Goal: Information Seeking & Learning: Learn about a topic

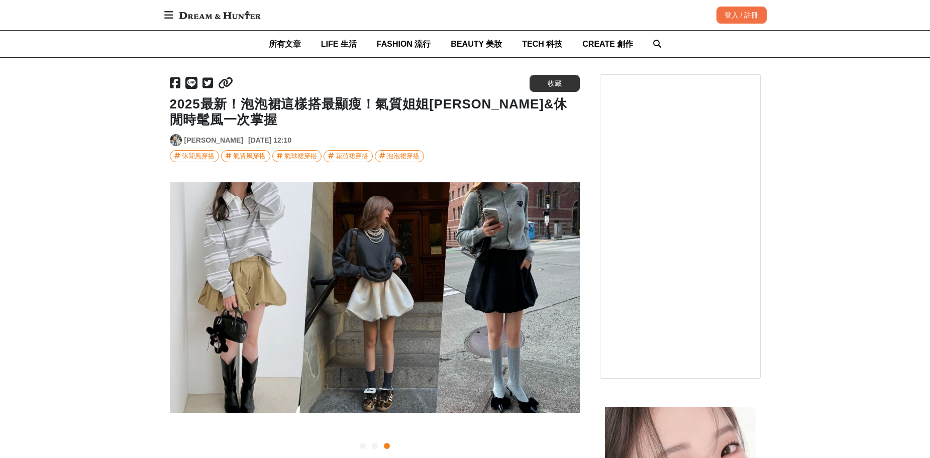
scroll to position [151, 0]
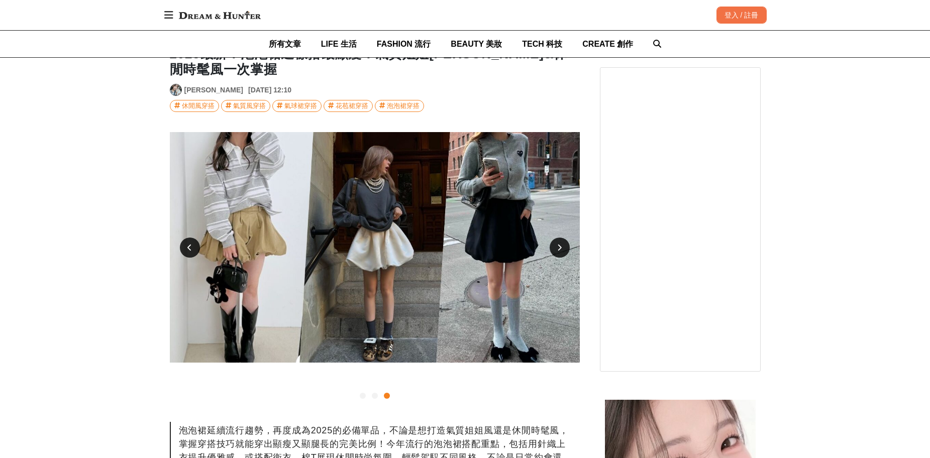
click at [186, 238] on div at bounding box center [190, 248] width 20 height 20
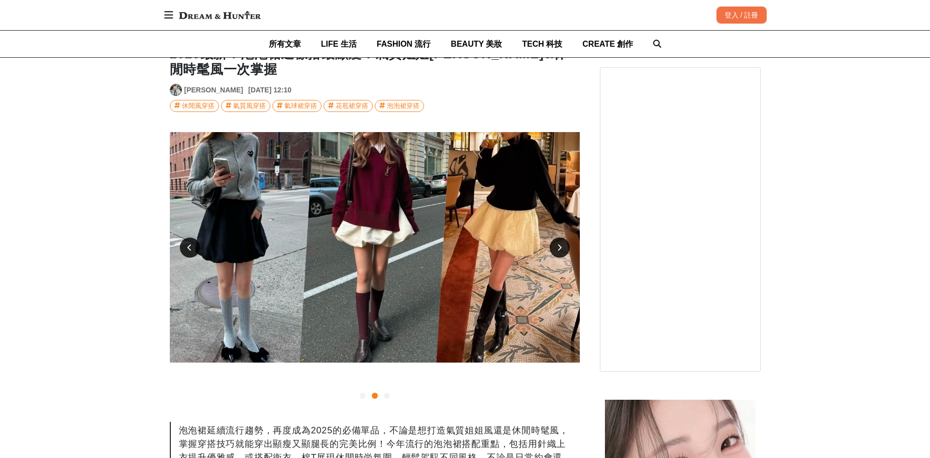
click at [566, 238] on div at bounding box center [560, 248] width 20 height 20
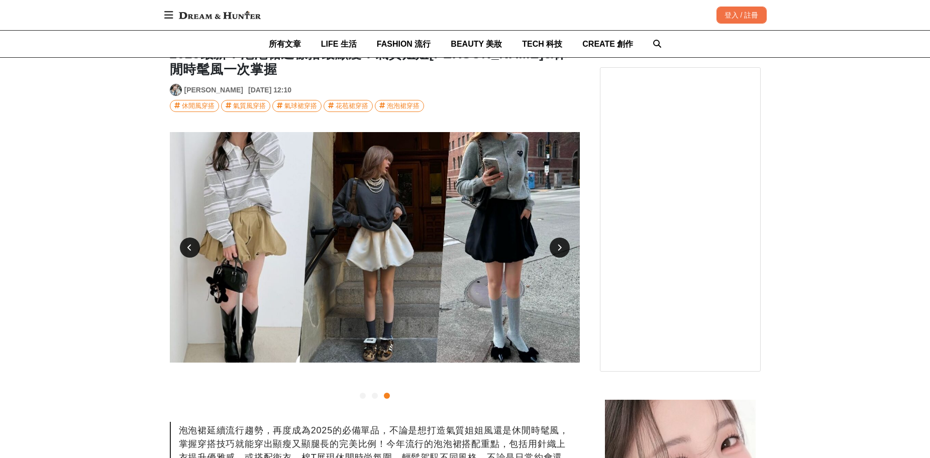
click at [561, 244] on icon at bounding box center [559, 247] width 5 height 7
click at [183, 239] on div at bounding box center [190, 248] width 20 height 20
click at [188, 244] on icon at bounding box center [189, 247] width 5 height 7
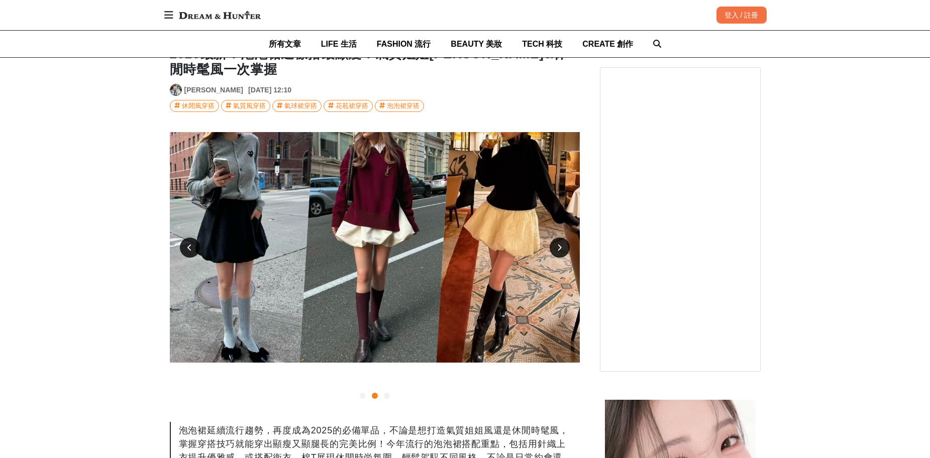
click at [188, 244] on icon at bounding box center [189, 247] width 5 height 7
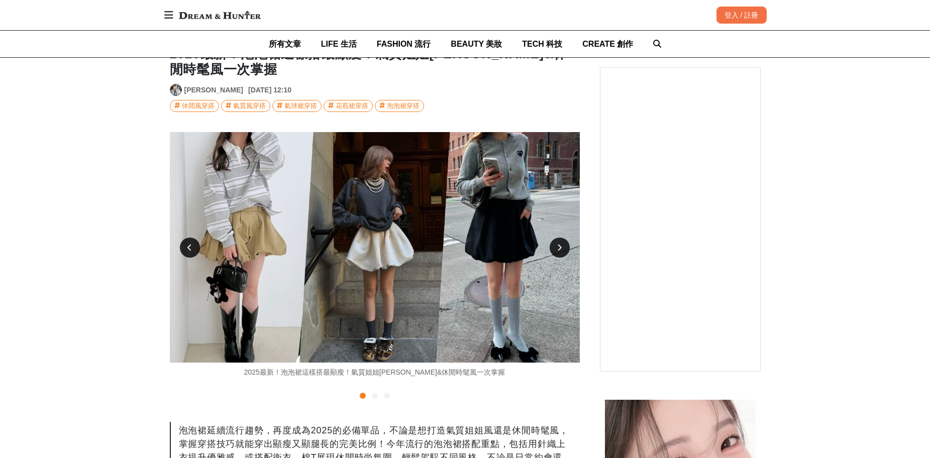
click at [188, 244] on icon at bounding box center [189, 247] width 5 height 7
click at [576, 233] on img at bounding box center [375, 247] width 410 height 231
click at [561, 238] on div at bounding box center [560, 248] width 20 height 20
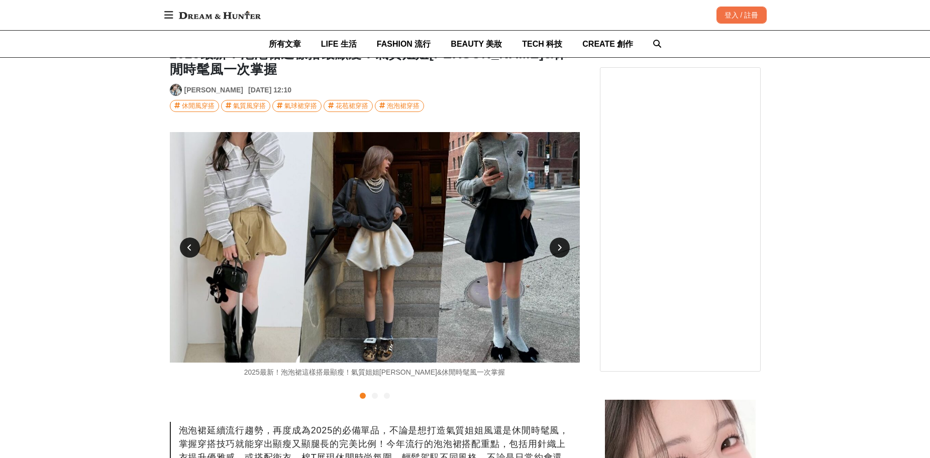
click at [561, 244] on icon at bounding box center [559, 247] width 5 height 7
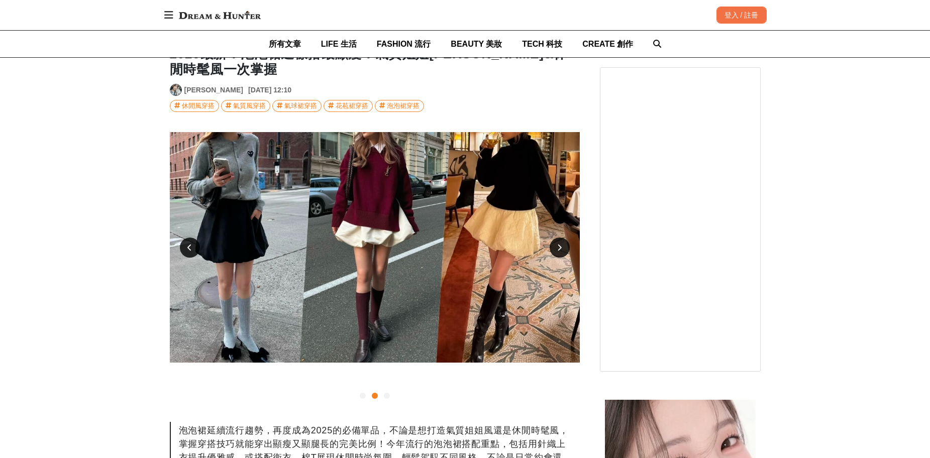
click at [561, 244] on icon at bounding box center [559, 247] width 5 height 7
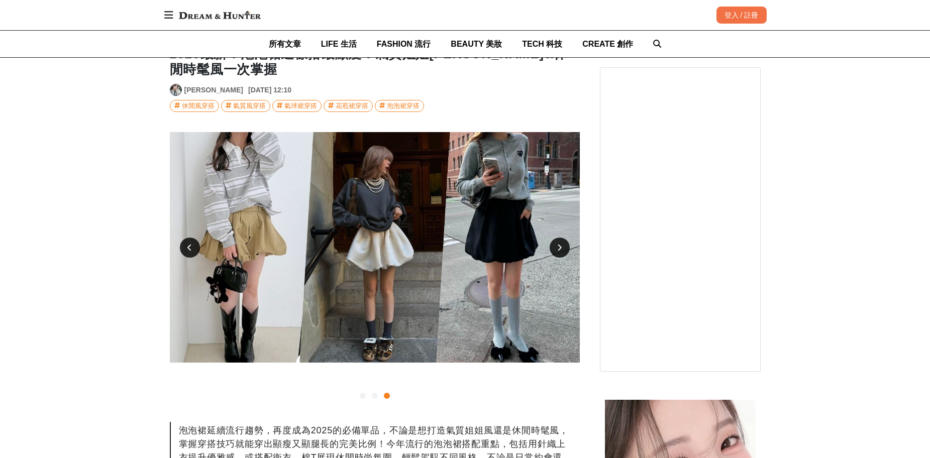
click at [561, 244] on icon at bounding box center [559, 247] width 5 height 7
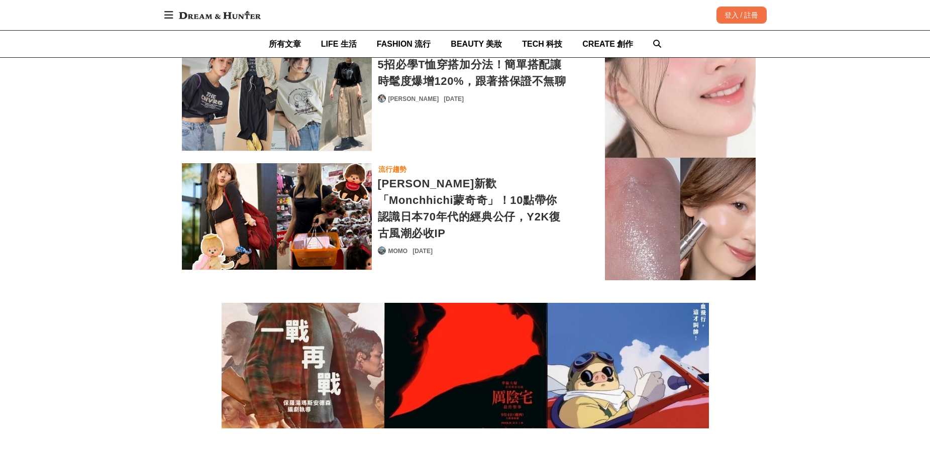
scroll to position [5914, 0]
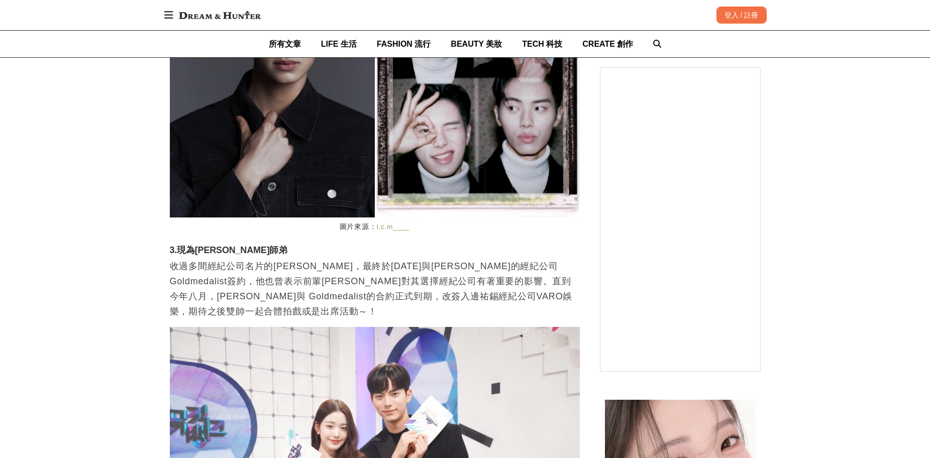
scroll to position [8678, 0]
